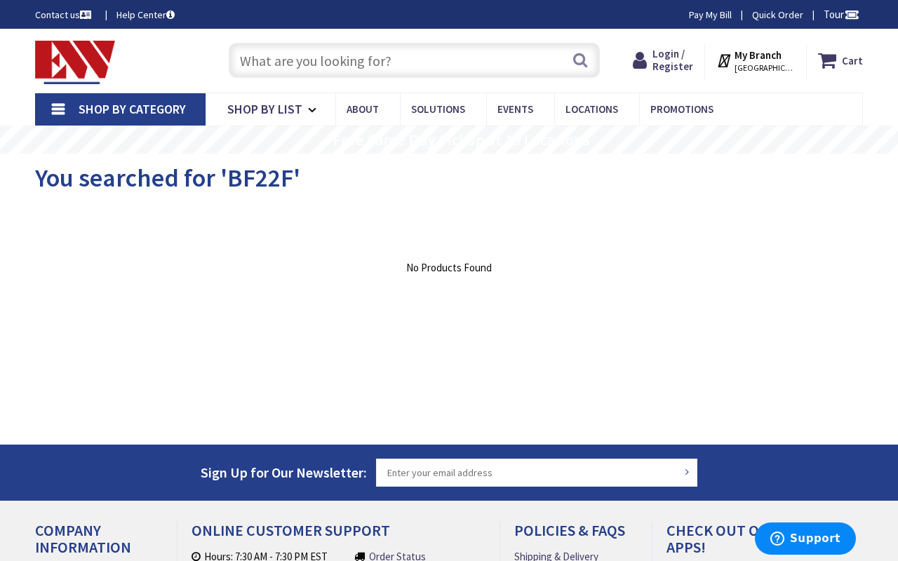
type input "Brownsboro @ Lightfoot, Louisville, KY 40207, USA"
